Goal: Task Accomplishment & Management: Complete application form

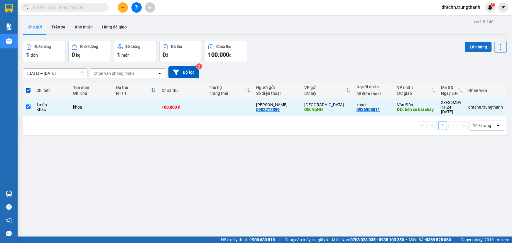
click at [474, 44] on button "Lên hàng" at bounding box center [478, 47] width 27 height 11
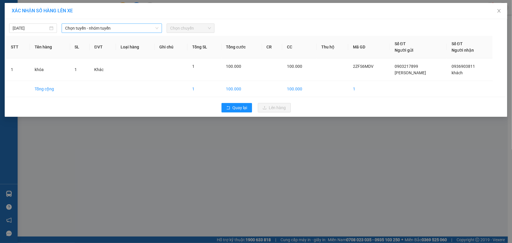
click at [88, 29] on span "Chọn tuyến - nhóm tuyến" at bounding box center [111, 28] width 93 height 9
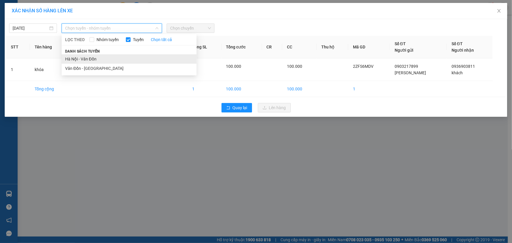
click at [84, 63] on li "Hà Nội - Vân Đồn" at bounding box center [129, 58] width 135 height 9
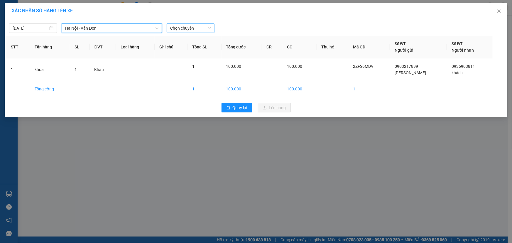
click at [185, 28] on span "Chọn chuyến" at bounding box center [190, 28] width 41 height 9
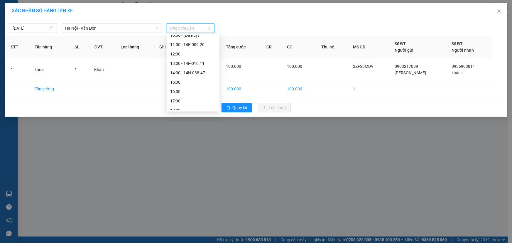
scroll to position [47, 0]
click at [199, 65] on div "13:00 - 14F-010.11" at bounding box center [193, 68] width 53 height 9
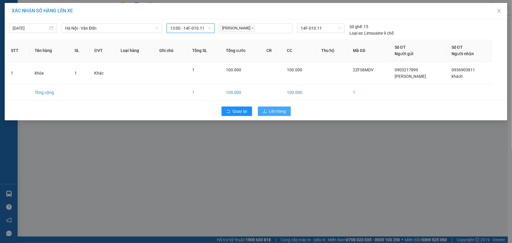
click at [283, 112] on span "Lên hàng" at bounding box center [277, 111] width 17 height 6
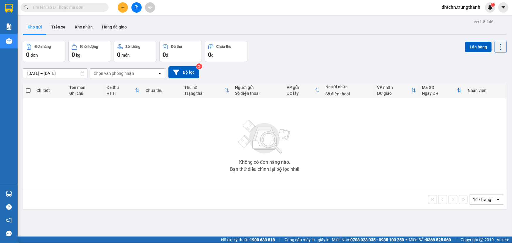
click at [125, 6] on icon "plus" at bounding box center [123, 7] width 4 height 4
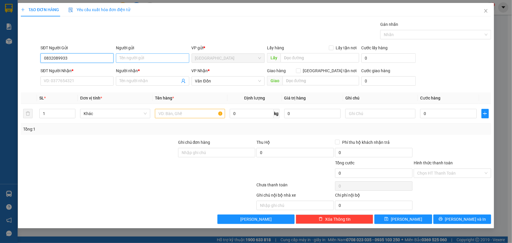
type input "0832089933"
click at [156, 59] on input "Người gửi" at bounding box center [152, 57] width 73 height 9
type input "nương bắc"
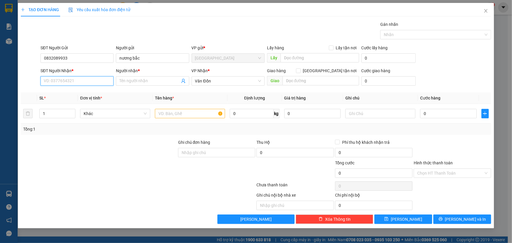
click at [82, 80] on input "SĐT Người Nhận *" at bounding box center [77, 80] width 73 height 9
click at [77, 92] on div "0388898898 - [PERSON_NAME]" at bounding box center [77, 93] width 66 height 6
type input "0388898898"
type input "[PERSON_NAME]"
type input "Cafe Bay [GEOGRAPHIC_DATA]"
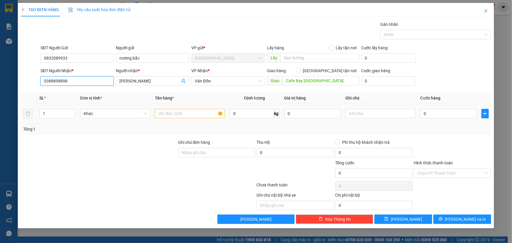
type input "0388898898"
click at [181, 112] on input "text" at bounding box center [190, 113] width 70 height 9
type input "thùng"
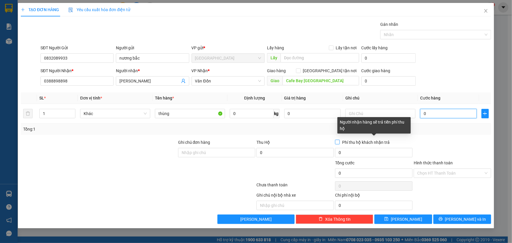
type input "1"
type input "10"
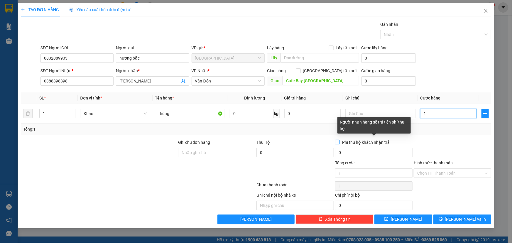
type input "10"
type input "100"
type input "1.000"
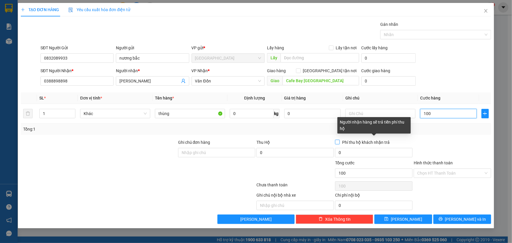
type input "1.000"
type input "10.000"
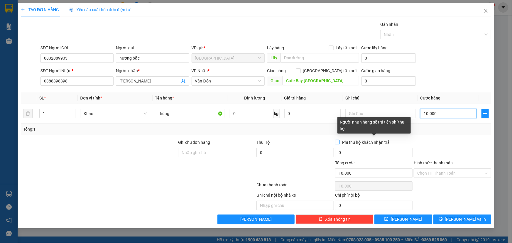
type input "100.000"
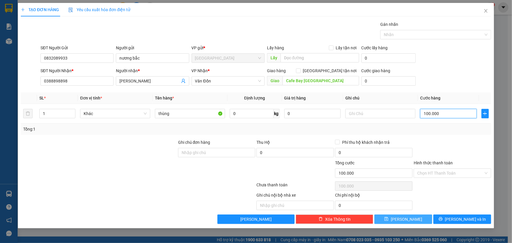
type input "100.000"
click at [418, 218] on button "[PERSON_NAME]" at bounding box center [404, 219] width 58 height 9
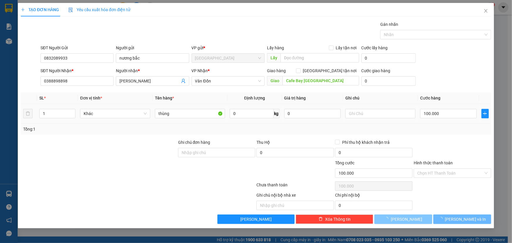
type input "0"
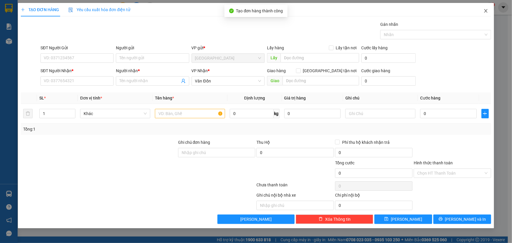
click at [486, 12] on icon "close" at bounding box center [486, 11] width 5 height 5
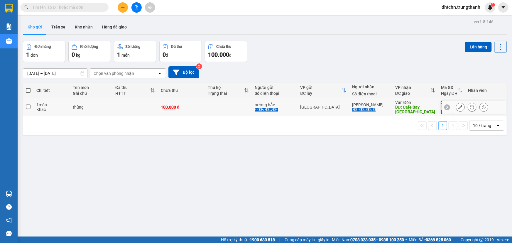
click at [123, 111] on td at bounding box center [135, 107] width 46 height 18
checkbox input "true"
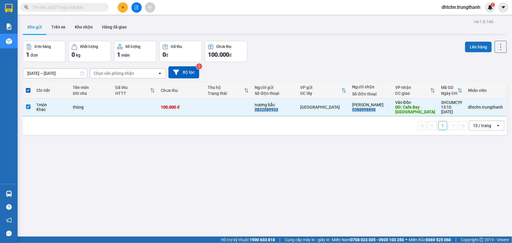
click at [474, 46] on button "Lên hàng" at bounding box center [478, 47] width 27 height 11
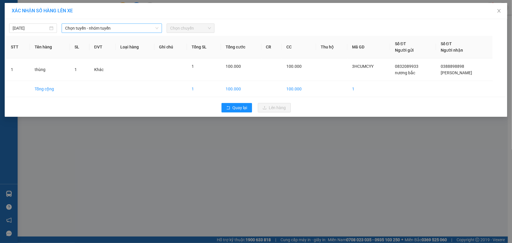
click at [105, 27] on span "Chọn tuyến - nhóm tuyến" at bounding box center [111, 28] width 93 height 9
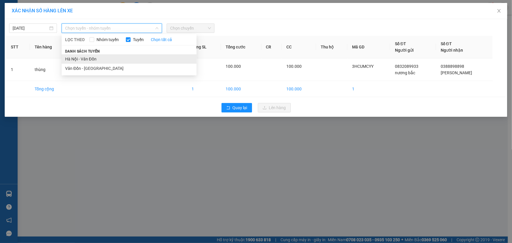
click at [93, 58] on li "Hà Nội - Vân Đồn" at bounding box center [129, 58] width 135 height 9
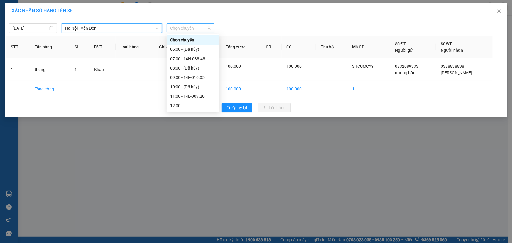
click at [186, 28] on span "Chọn chuyến" at bounding box center [190, 28] width 41 height 9
click at [112, 28] on span "Hà Nội - Vân Đồn" at bounding box center [111, 28] width 93 height 9
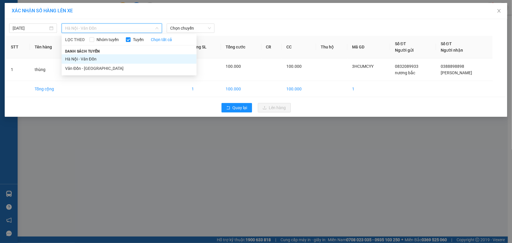
click at [105, 59] on li "Hà Nội - Vân Đồn" at bounding box center [129, 58] width 135 height 9
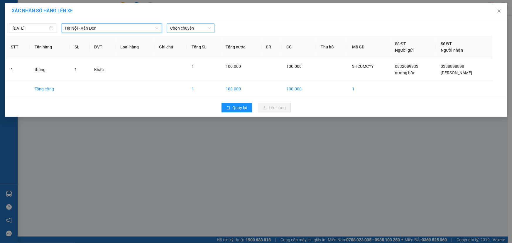
click at [180, 28] on span "Chọn chuyến" at bounding box center [190, 28] width 41 height 9
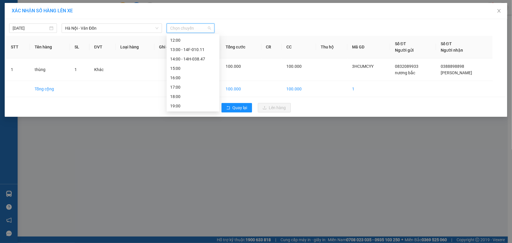
scroll to position [70, 0]
click at [198, 45] on div "13:00 - 14F-010.11" at bounding box center [193, 45] width 46 height 6
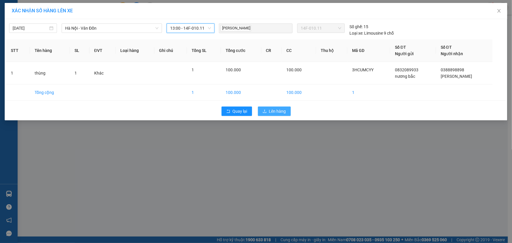
click at [282, 112] on span "Lên hàng" at bounding box center [277, 111] width 17 height 6
